Goal: Task Accomplishment & Management: Manage account settings

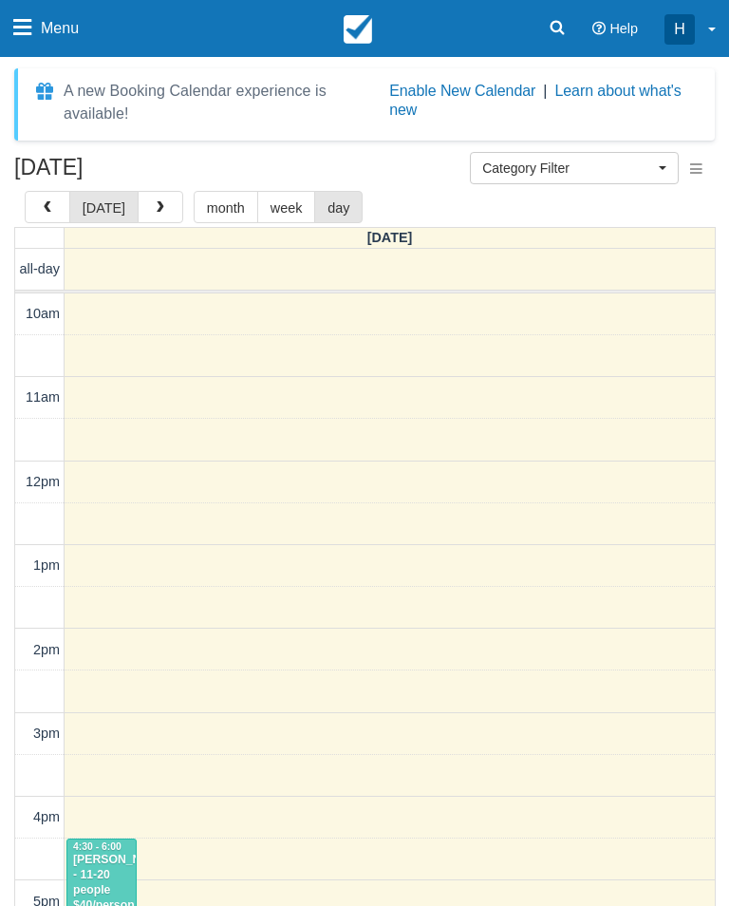
select select
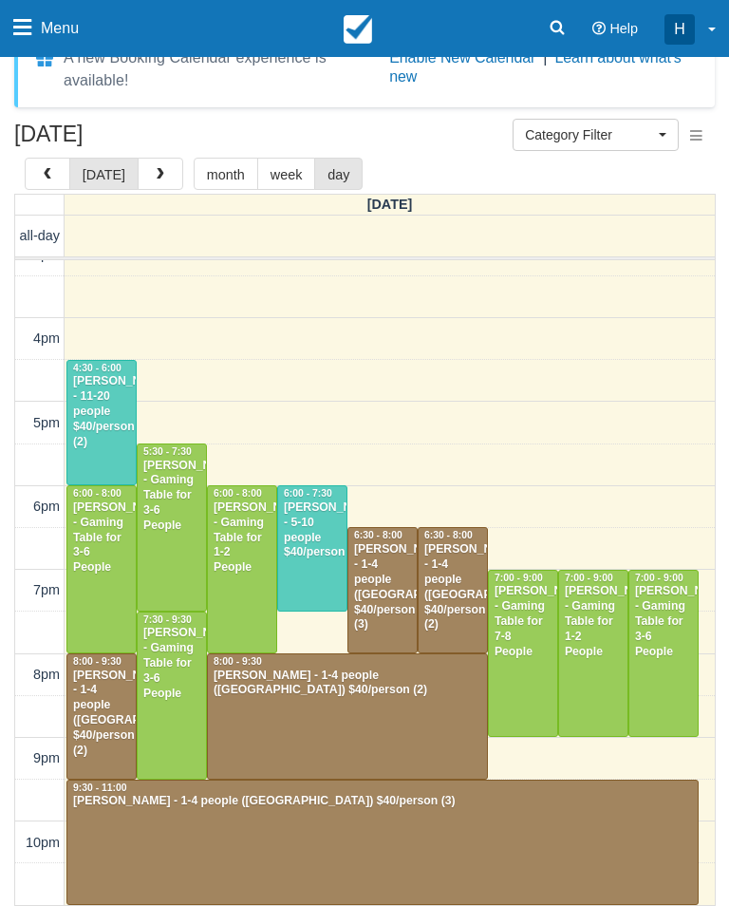
scroll to position [445, 0]
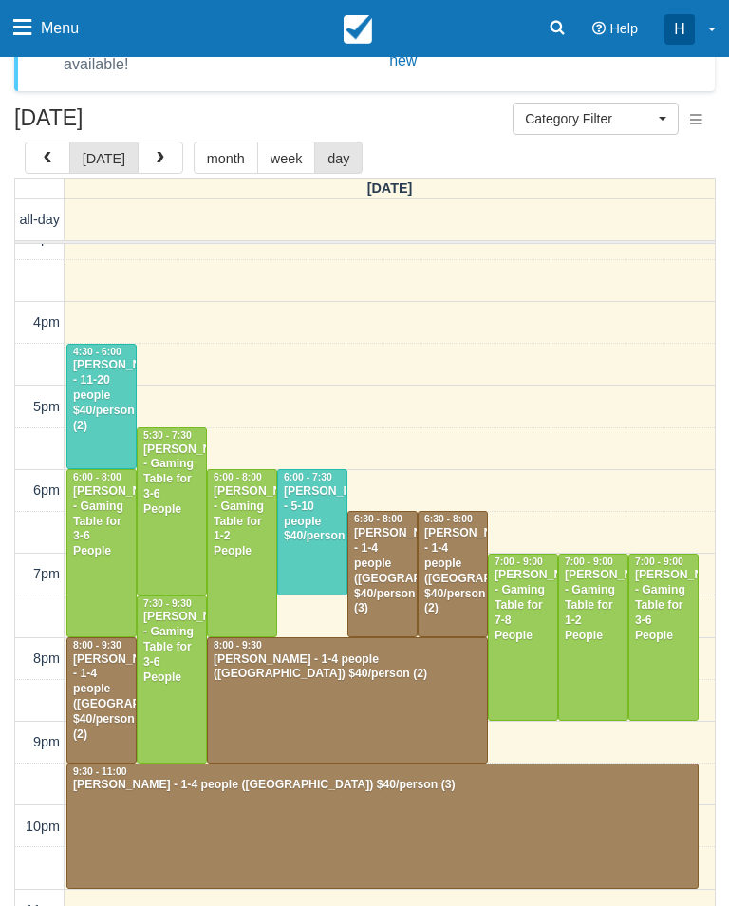
click at [668, 610] on div "[PERSON_NAME] - Gaming Table for 3-6 People" at bounding box center [663, 605] width 59 height 75
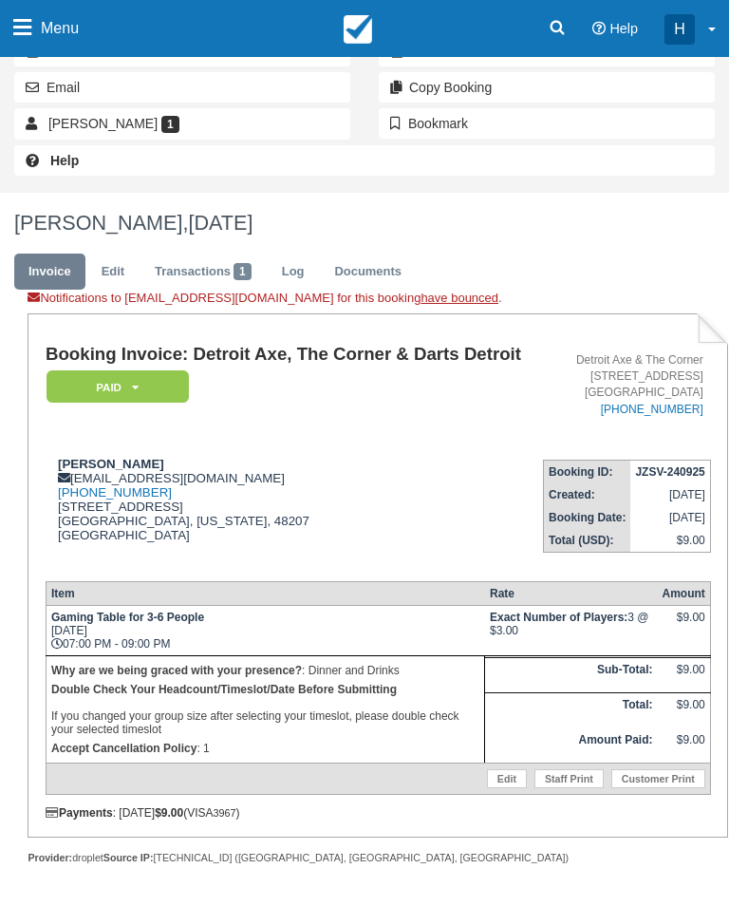
scroll to position [323, 0]
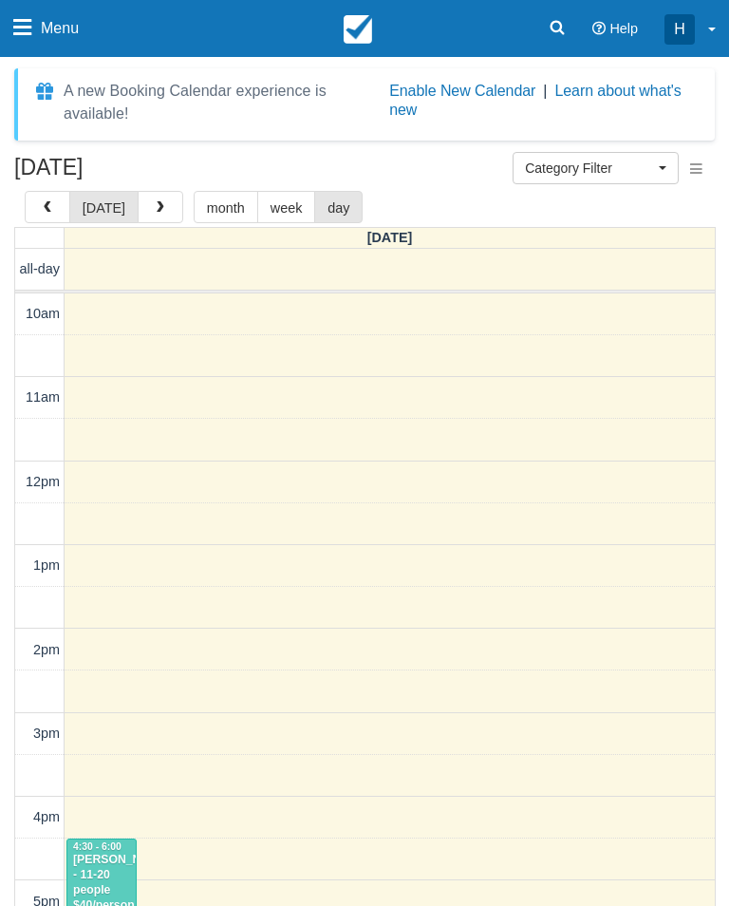
select select
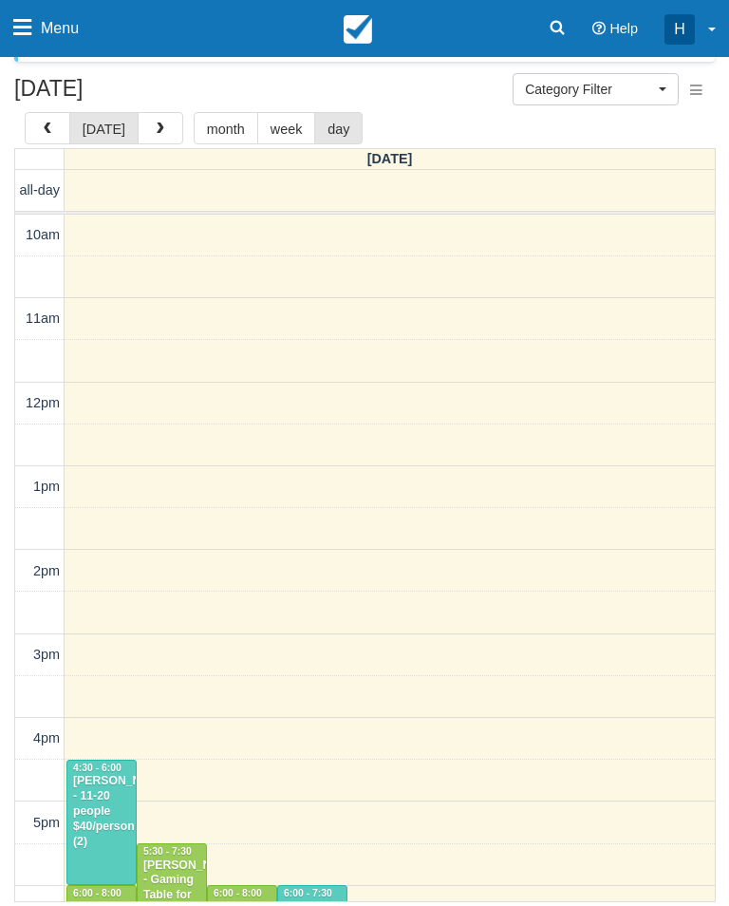
scroll to position [445, 0]
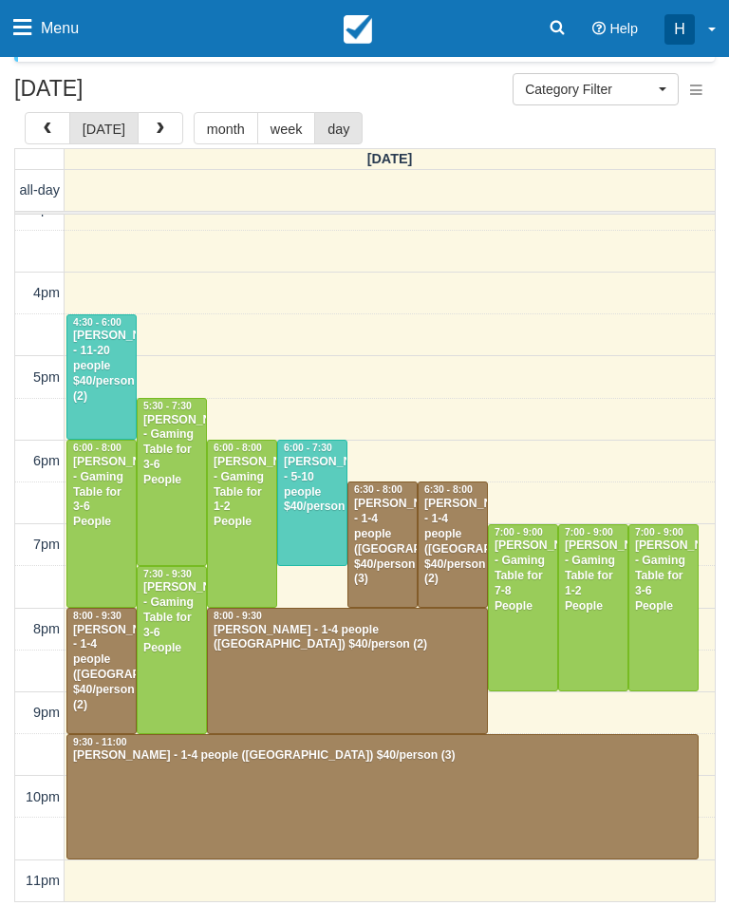
click at [524, 676] on div at bounding box center [523, 608] width 68 height 166
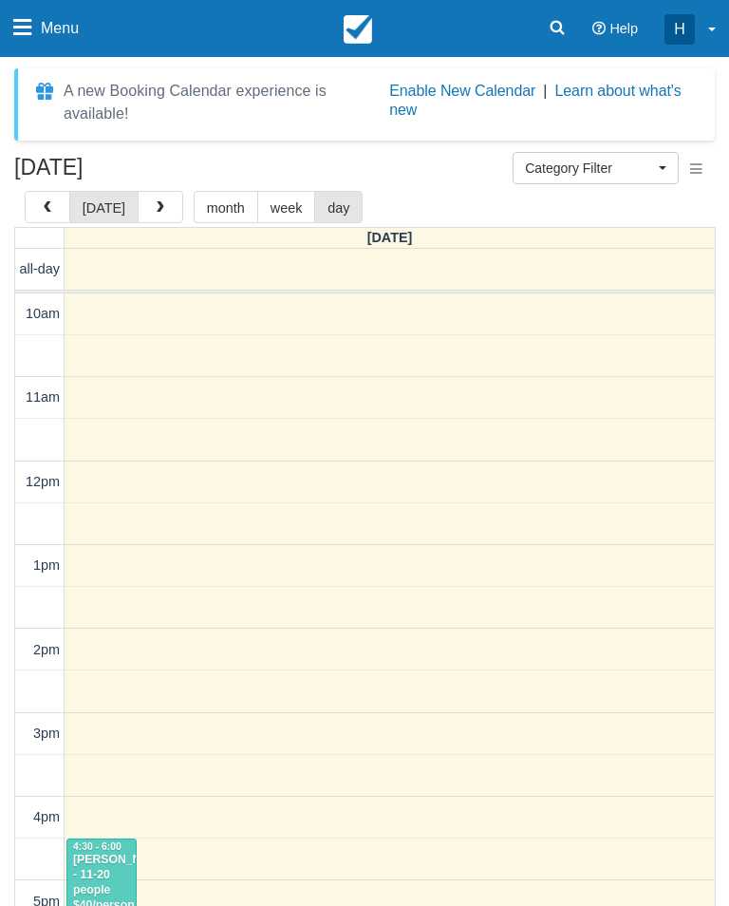
select select
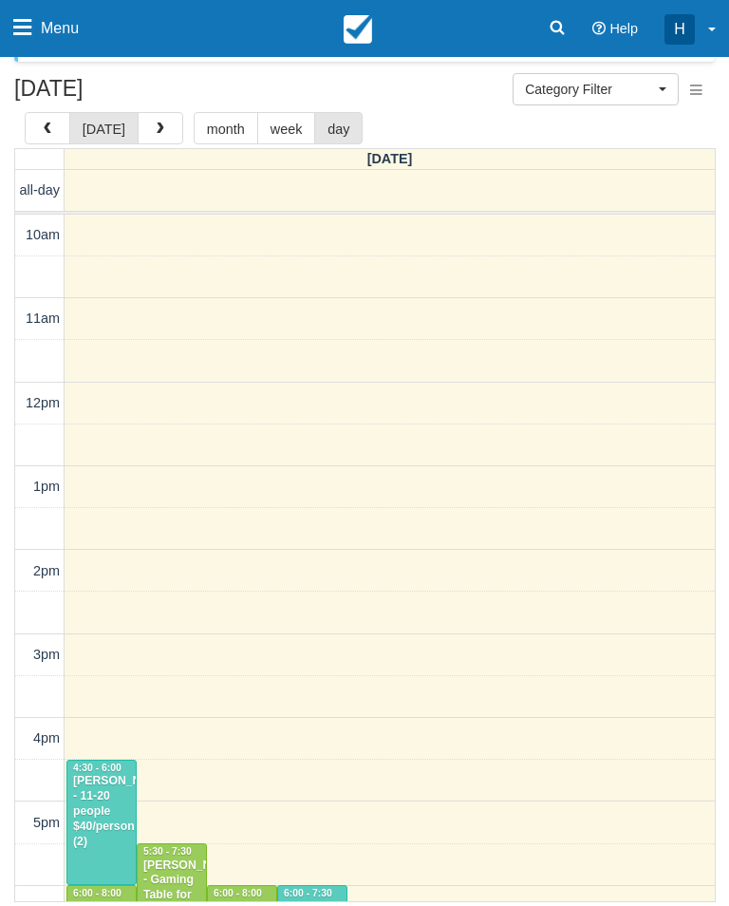
scroll to position [445, 0]
